Goal: Information Seeking & Learning: Check status

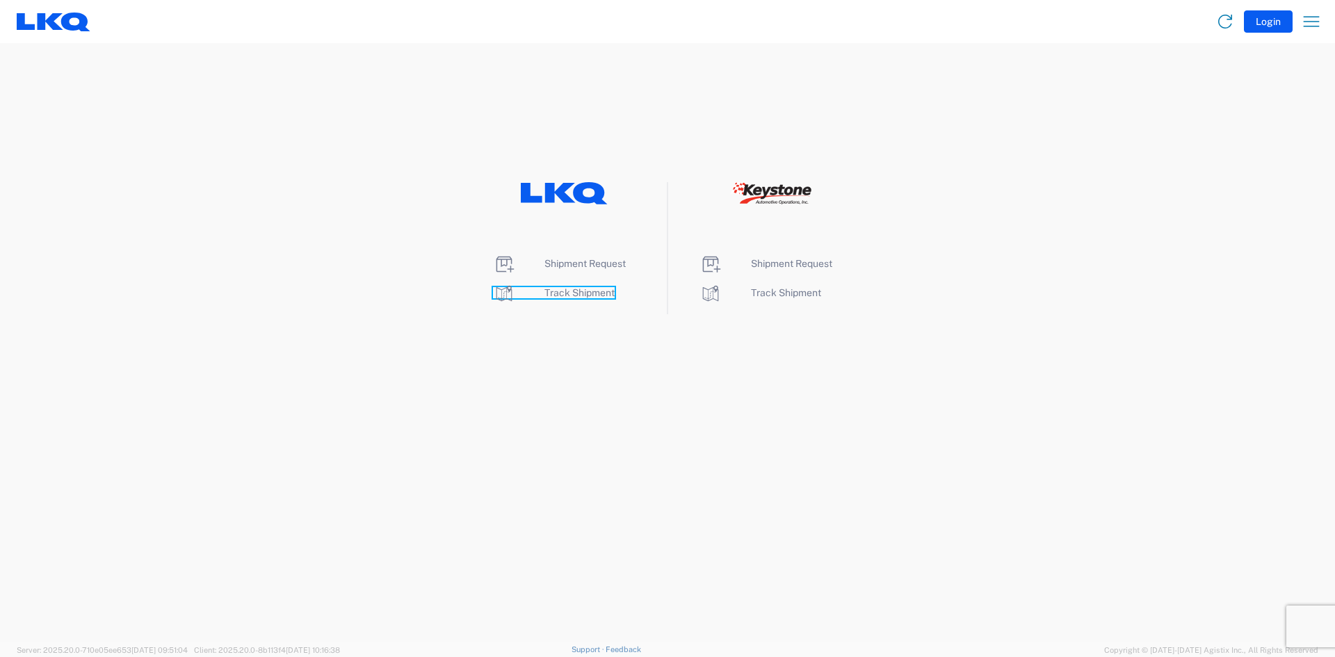
click at [587, 295] on span "Track Shipment" at bounding box center [579, 292] width 70 height 11
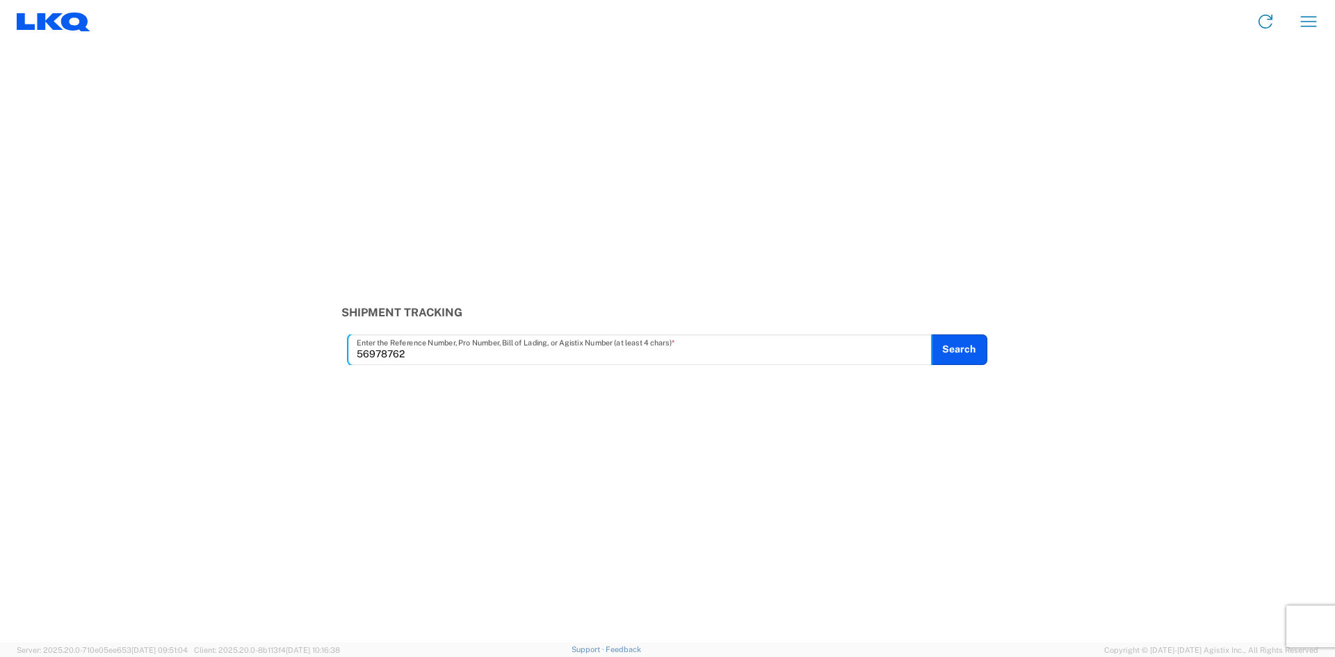
type input "56978762"
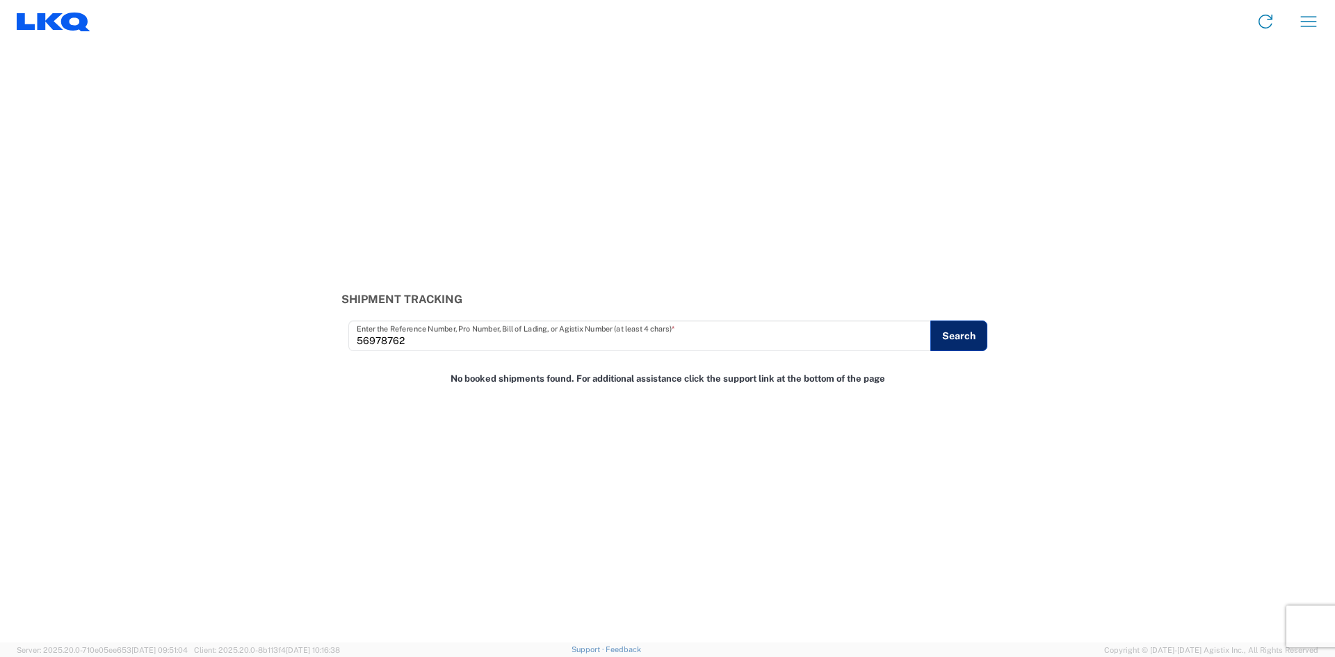
click at [967, 338] on button "Search" at bounding box center [958, 335] width 57 height 31
